Goal: Complete application form

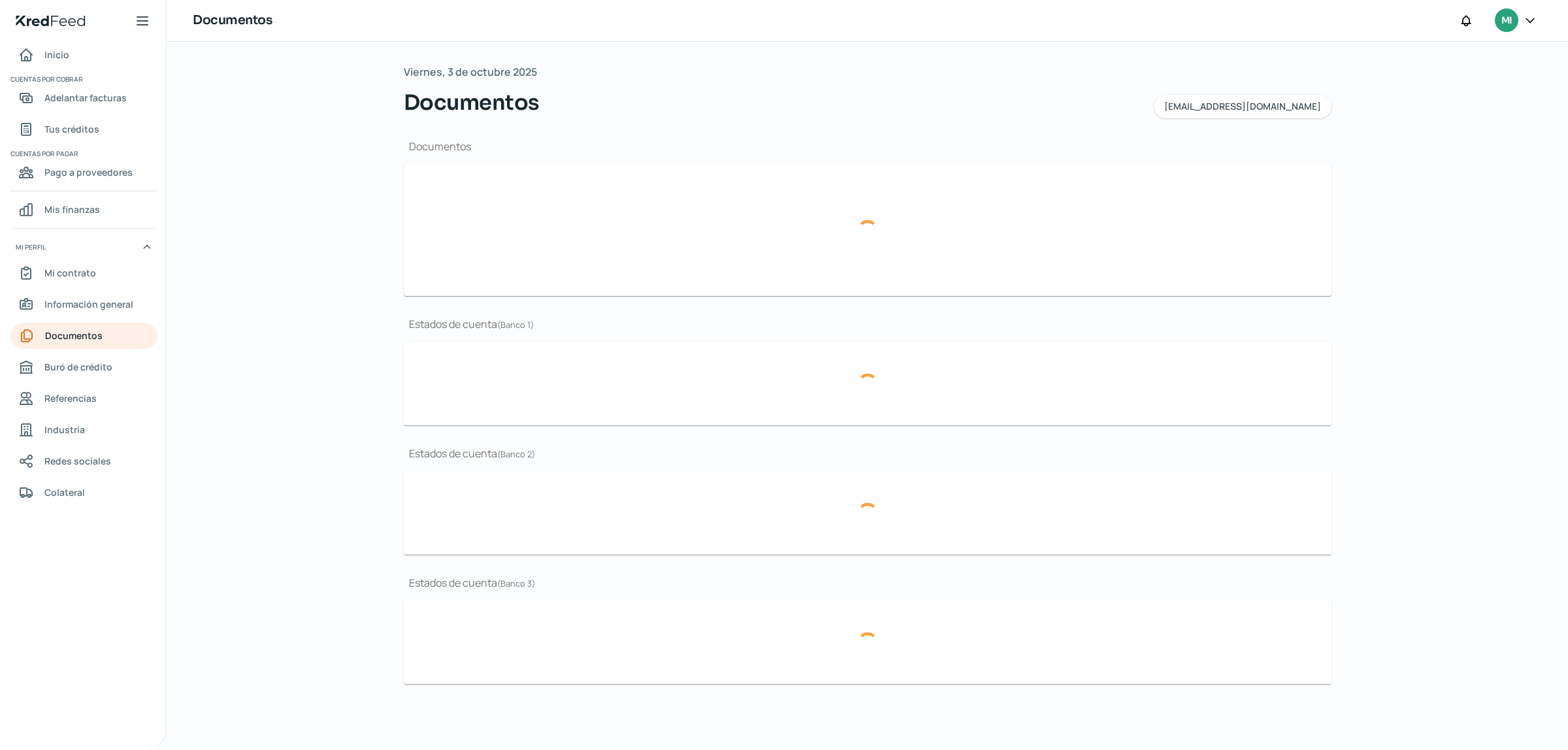
type input "CSF [PERSON_NAME] NOVIEMBRE.pdf"
type input "BROCHURE GIBMA 2025.pdf"
type input "GIBMA_MARCA GUANAJUATO.png"
type input "ESTADOS FINANCIEROS 2024.pdf"
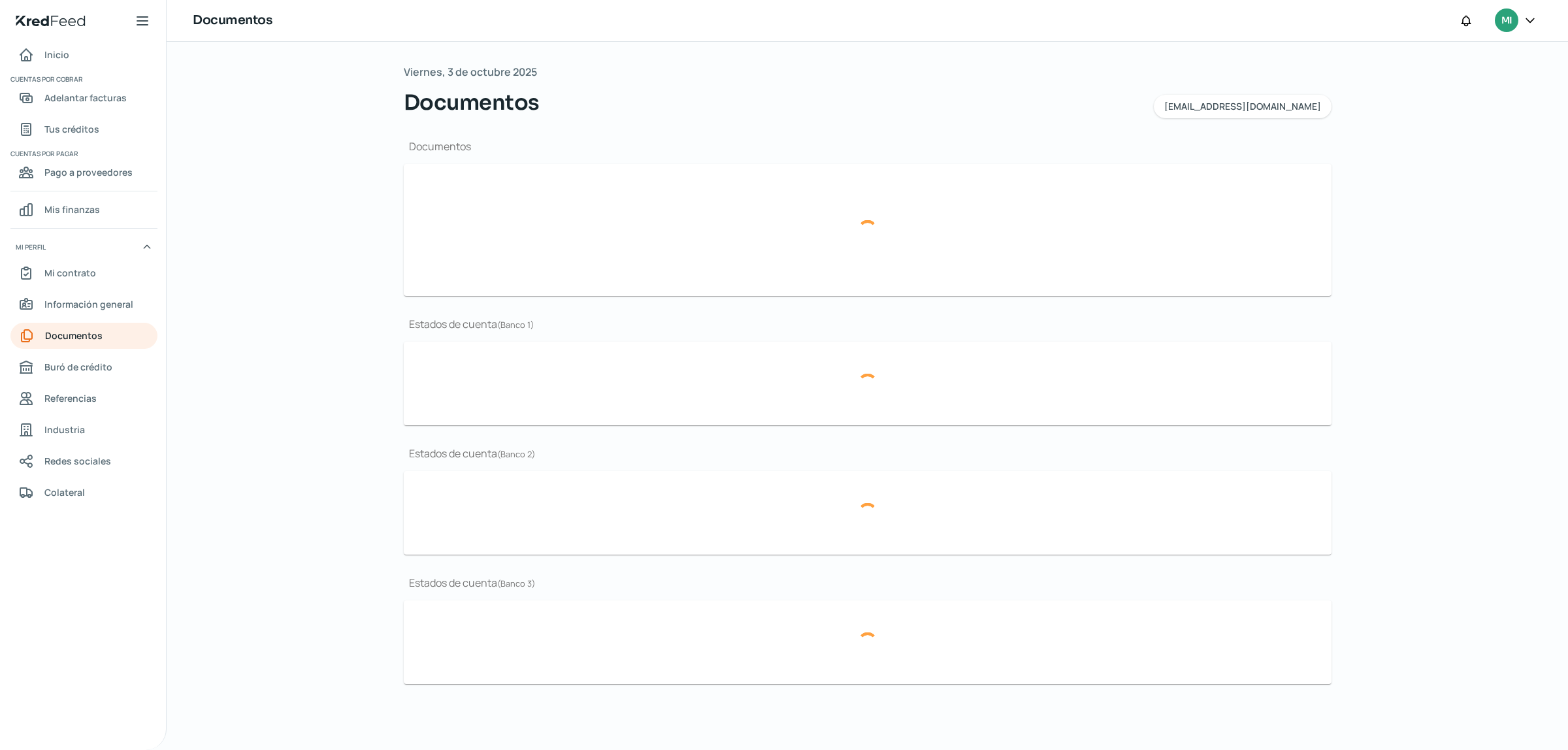
type input "EDO CUENTA JULIO BBVA 2025.pdf"
type input "EDO CUENTA [DATE] BBVA.pdf"
type input "EDO CUENTA BBVA MAYO.pdf"
type input "EDO CUENTA JULIO BBVA 2025.pdf"
type input "EDO CUENTA [DATE] BBVA.pdf"
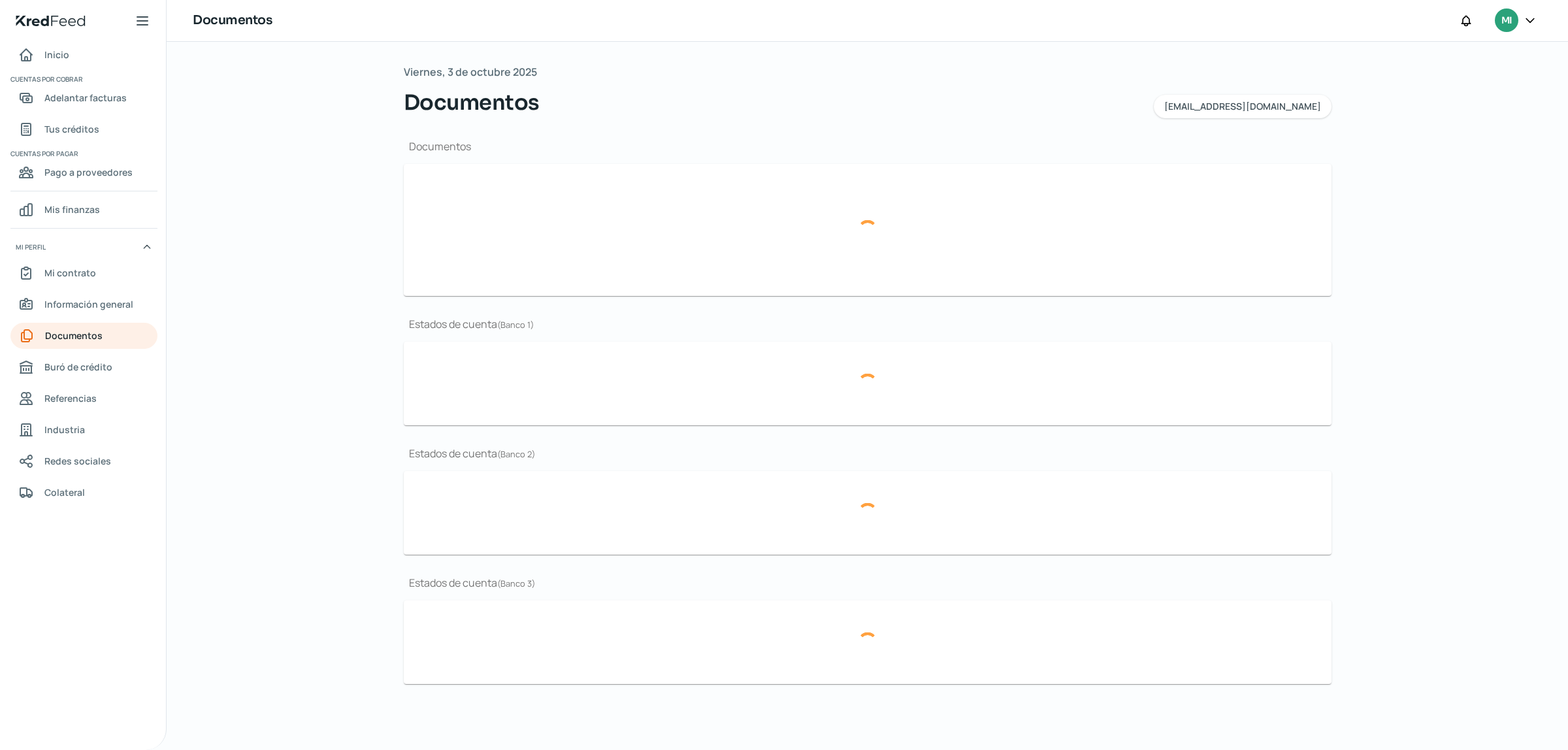
type input "EDO CUENTA BBVA MAYO.pdf"
type input "EDO CUENTA JULIO BBVA 2025.pdf"
type input "EDO CUENTA [DATE] BBVA.pdf"
type input "EDO CUENTA BBVA MAYO.pdf"
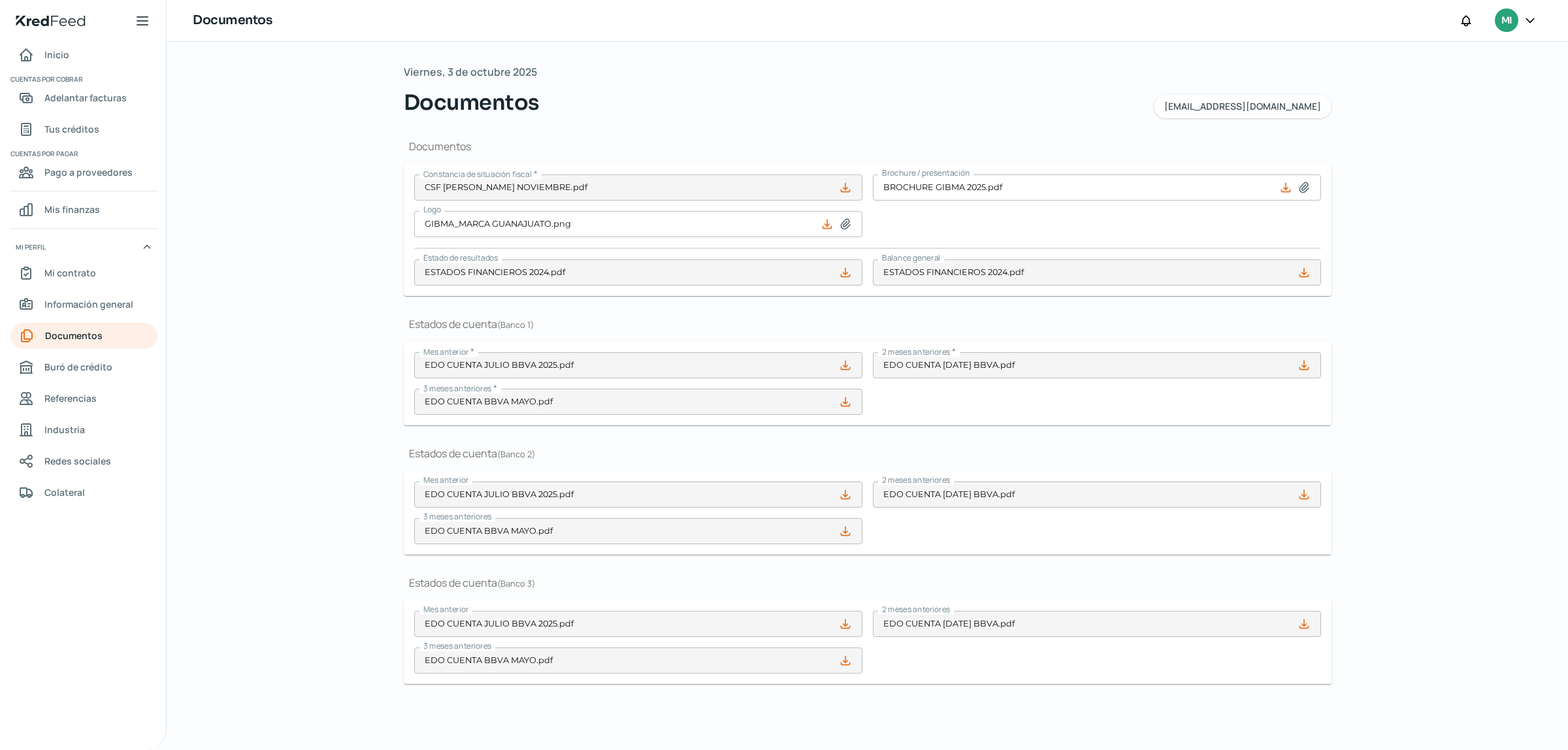
drag, startPoint x: 1566, startPoint y: 152, endPoint x: 1566, endPoint y: 219, distance: 67.0
click at [1566, 210] on div "[DATE] Documentos [EMAIL_ADDRESS][DOMAIN_NAME] Documentos Constancia de situaci…" at bounding box center [867, 396] width 1401 height 708
drag, startPoint x: 1554, startPoint y: 309, endPoint x: 1559, endPoint y: 371, distance: 62.2
click at [1560, 357] on div "[DATE] Documentos [EMAIL_ADDRESS][DOMAIN_NAME] Documentos Constancia de situaci…" at bounding box center [867, 396] width 1401 height 708
click at [1533, 402] on div "[DATE] Documentos [EMAIL_ADDRESS][DOMAIN_NAME] Documentos Constancia de situaci…" at bounding box center [867, 396] width 1401 height 708
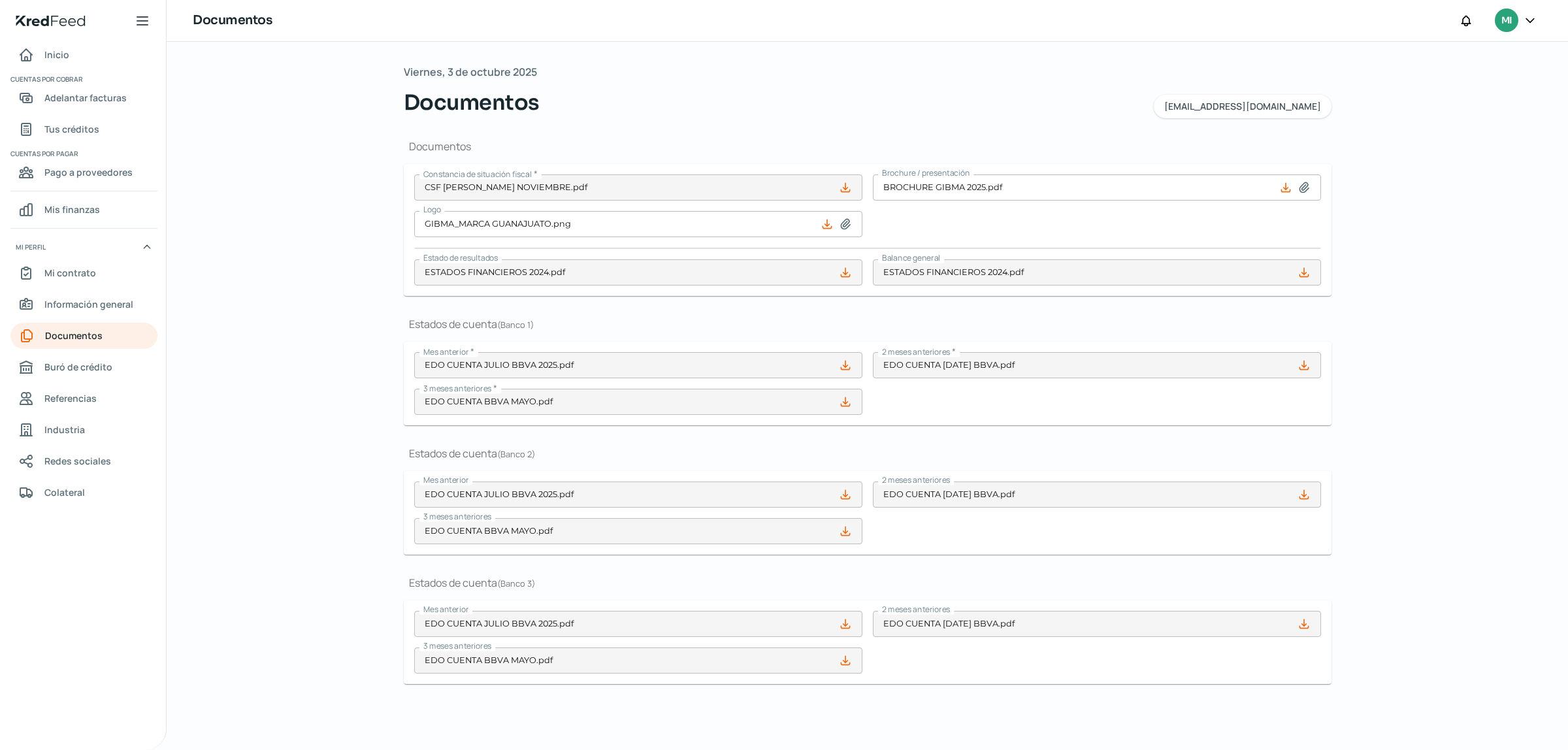
click at [1533, 403] on div "[DATE] Documentos [EMAIL_ADDRESS][DOMAIN_NAME] Documentos Constancia de situaci…" at bounding box center [867, 396] width 1401 height 708
click at [1462, 41] on div "Documentos MI" at bounding box center [867, 20] width 1401 height 42
click at [1465, 51] on div "[DATE] Documentos [EMAIL_ADDRESS][DOMAIN_NAME] Documentos Constancia de situaci…" at bounding box center [867, 396] width 1401 height 708
